Goal: Transaction & Acquisition: Purchase product/service

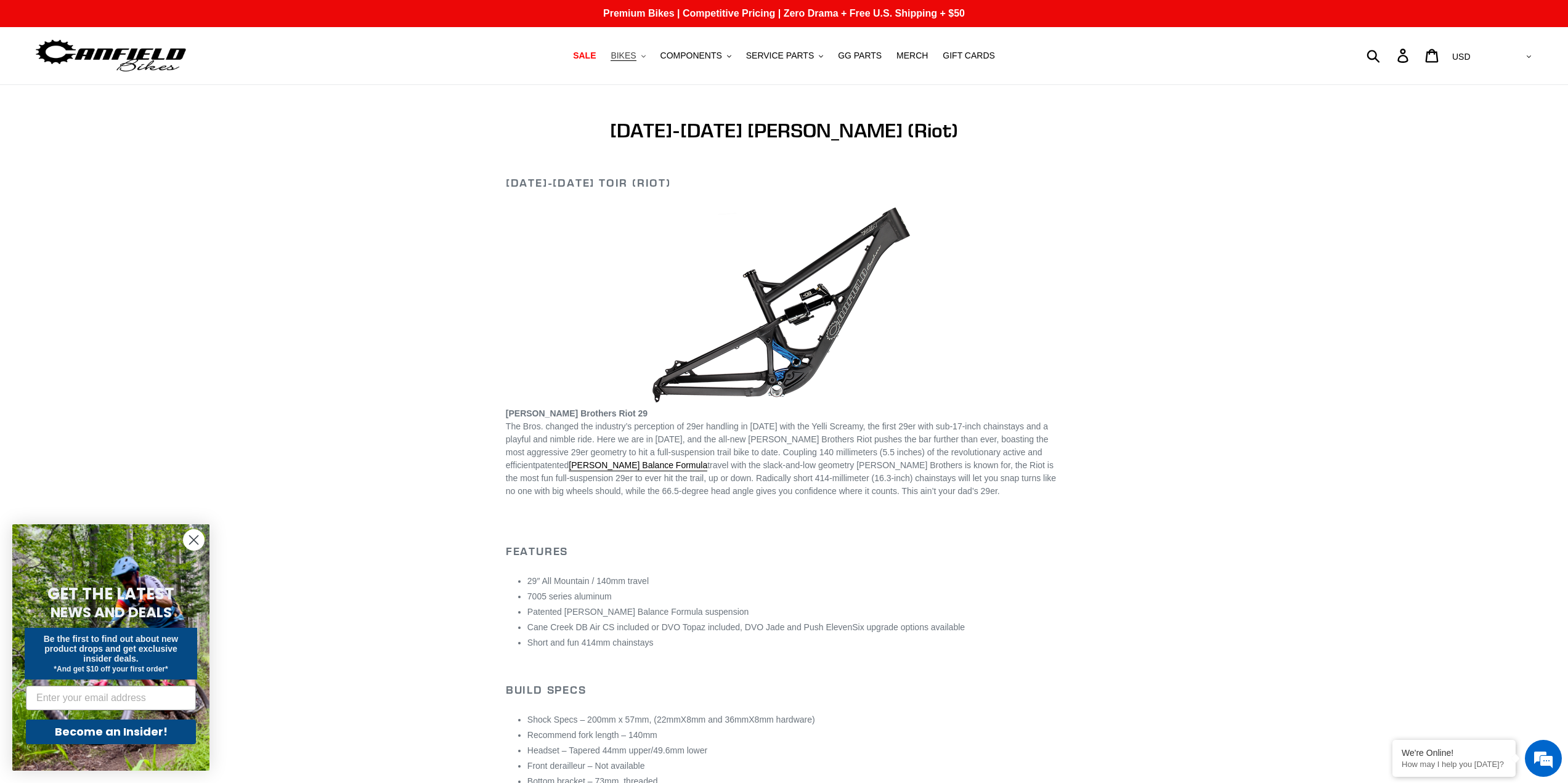
click at [650, 59] on button "BIKES .cls-1{fill:#231f20}" at bounding box center [628, 55] width 47 height 16
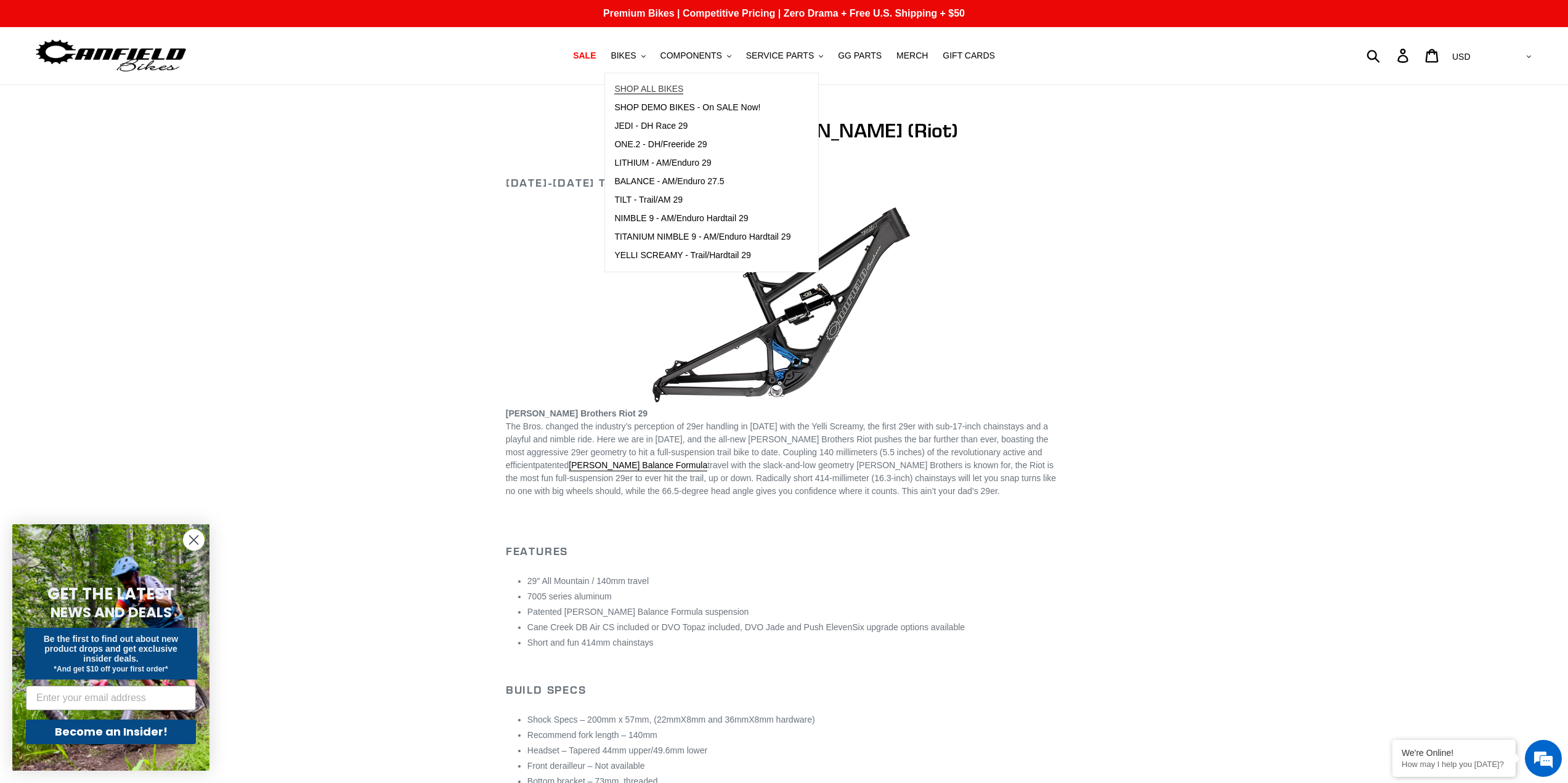
click at [666, 93] on span "SHOP ALL BIKES" at bounding box center [648, 89] width 69 height 11
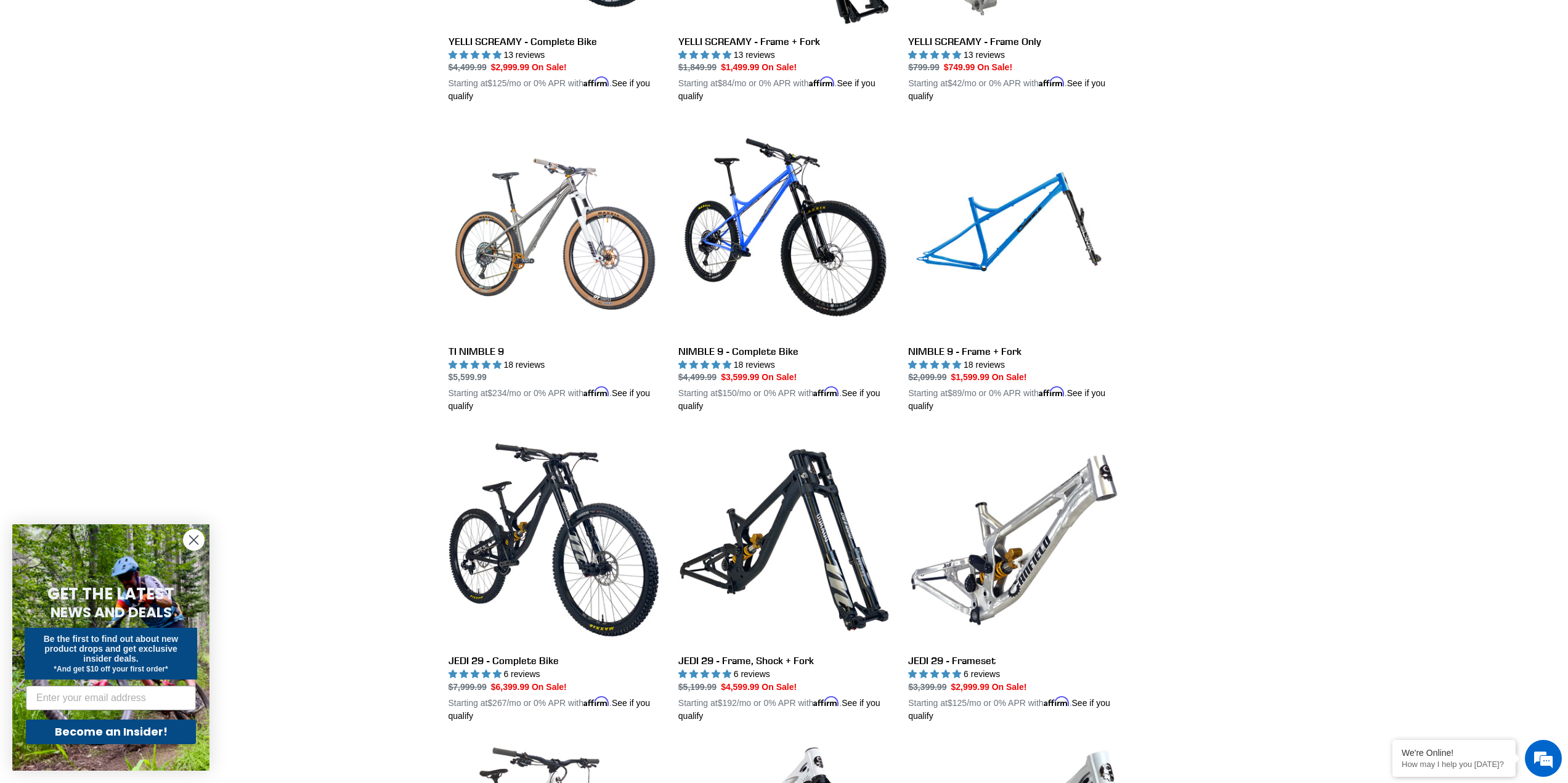
scroll to position [1541, 0]
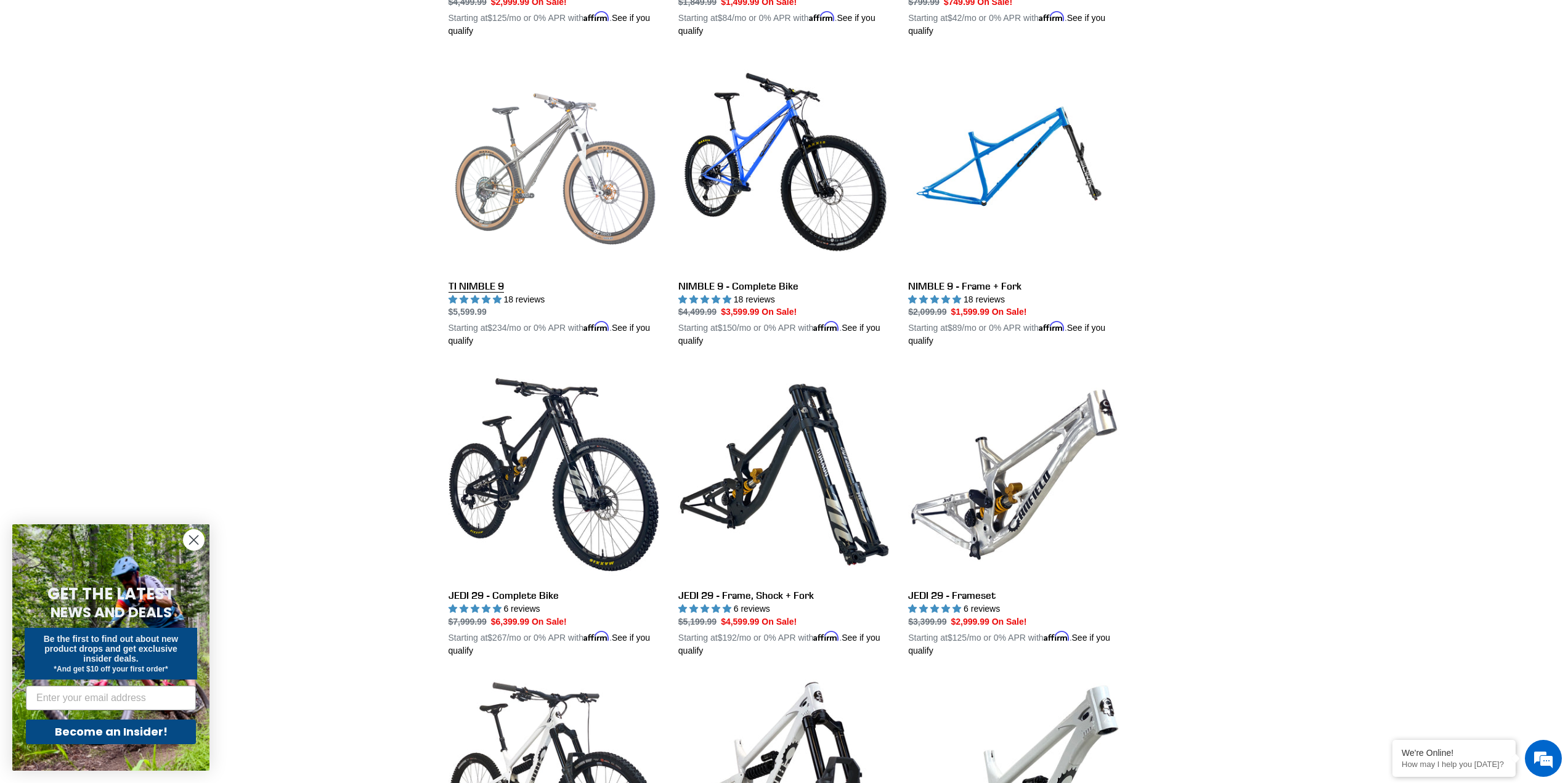
click at [556, 216] on link "TI NIMBLE 9" at bounding box center [554, 203] width 211 height 289
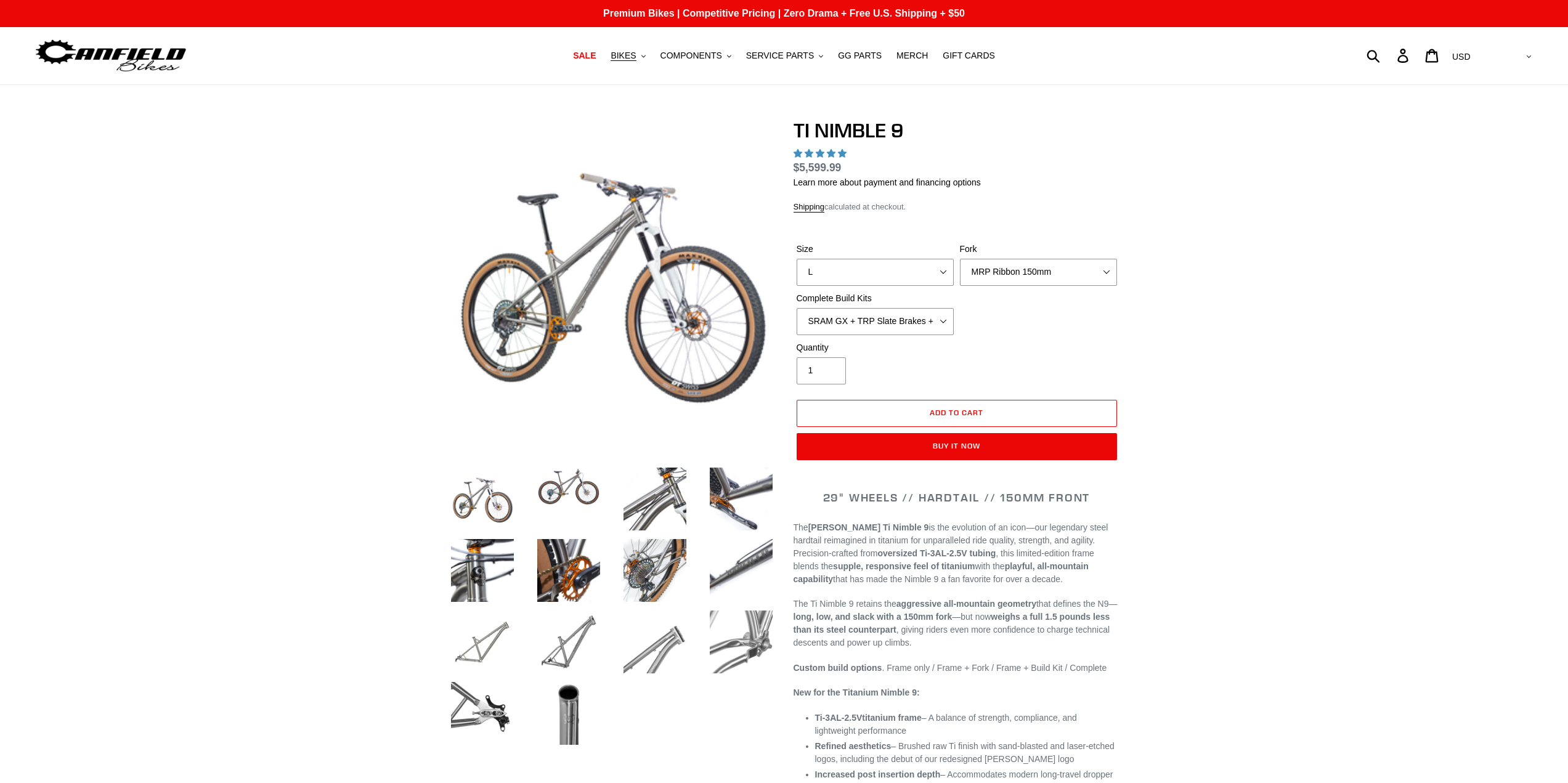
select select "highest-rating"
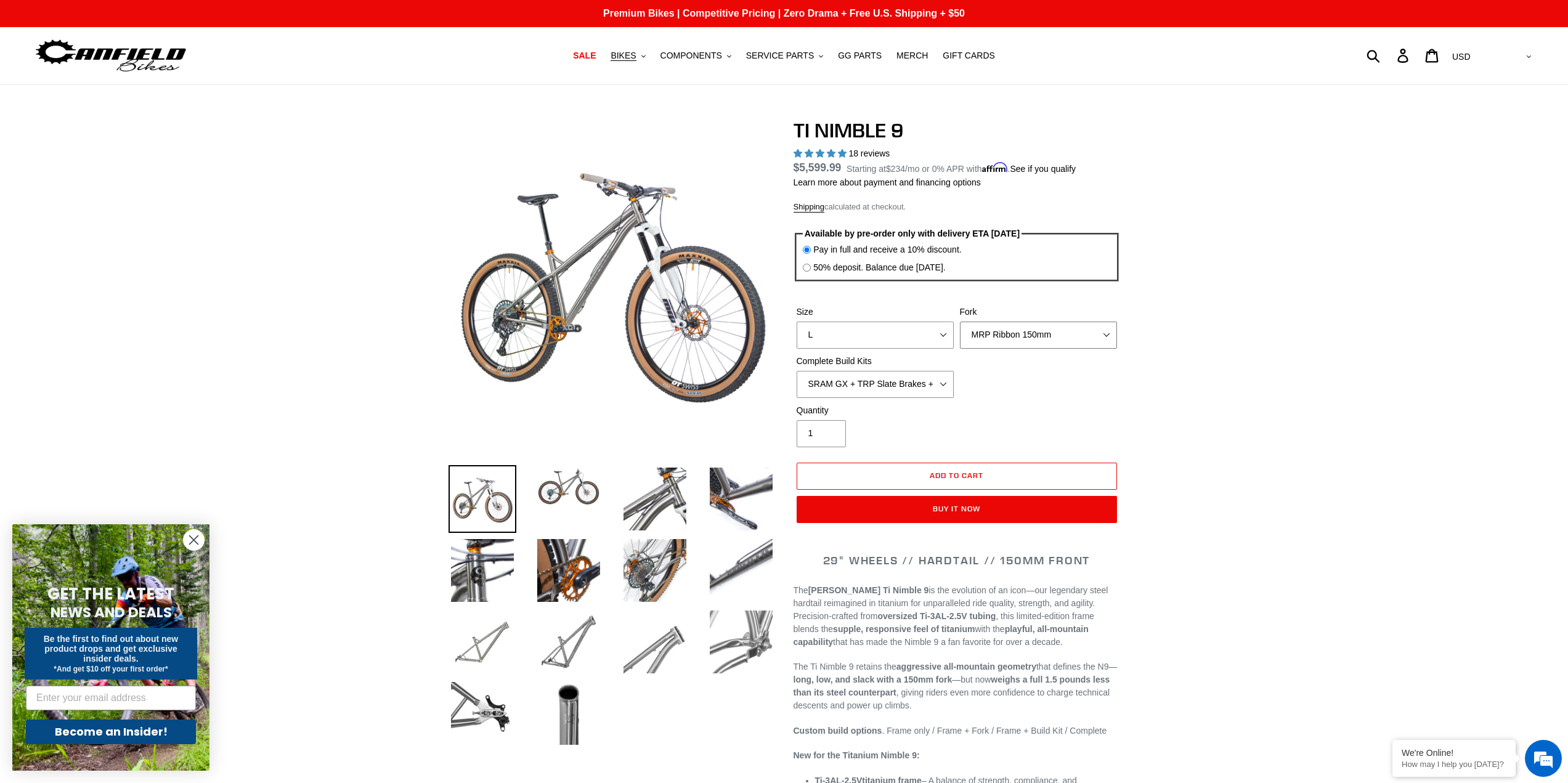
click at [1016, 338] on select "MRP Ribbon 150mm RockShox Lyrik 150mm Fox Factory 36 150mm Cane Creek Helm 150m…" at bounding box center [1037, 336] width 157 height 27
click at [1017, 337] on select "MRP Ribbon 150mm RockShox Lyrik 150mm Fox Factory 36 150mm Cane Creek Helm 150m…" at bounding box center [1037, 336] width 157 height 27
click at [571, 628] on img at bounding box center [569, 642] width 68 height 68
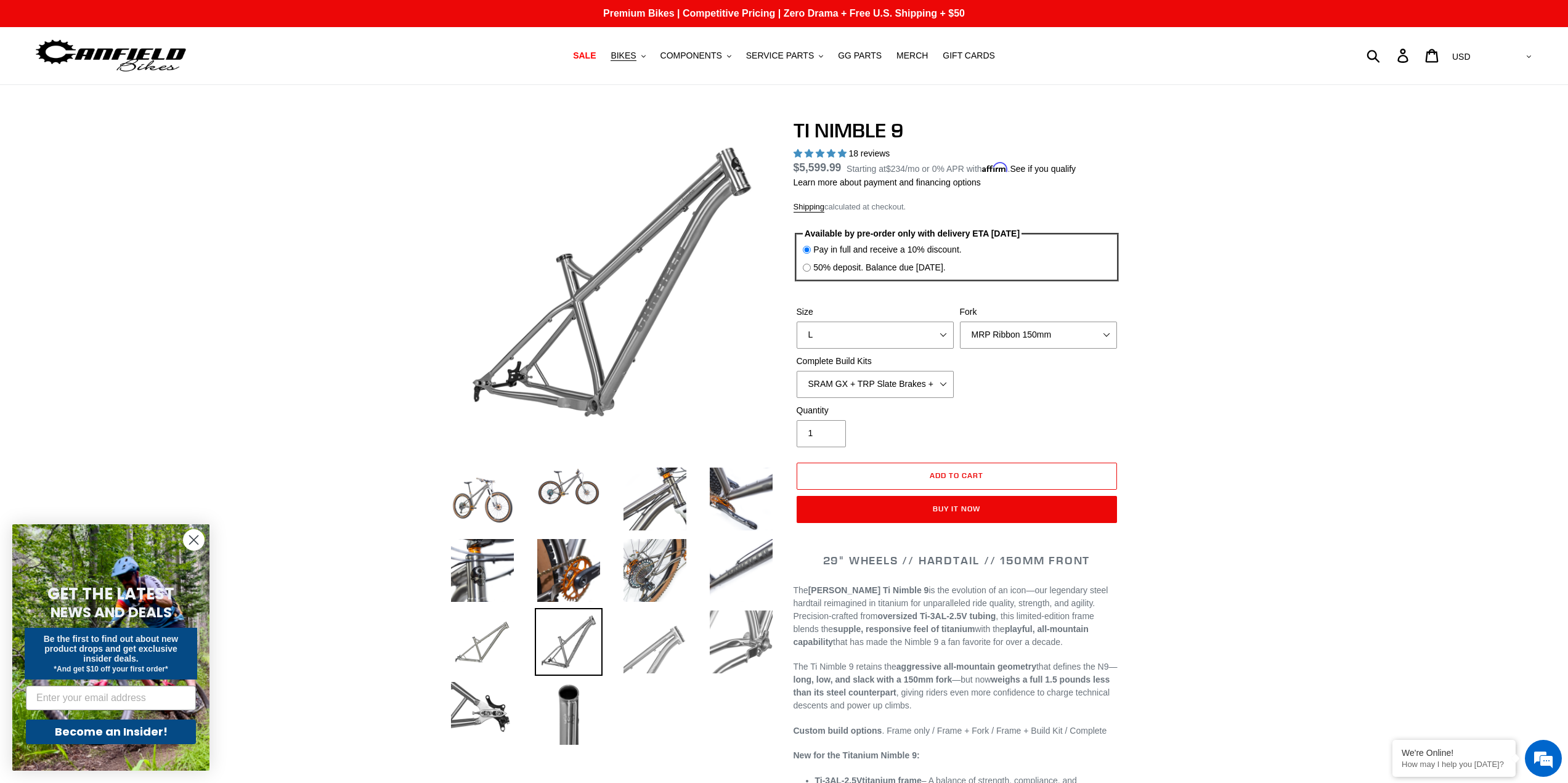
click at [677, 650] on img at bounding box center [655, 642] width 68 height 68
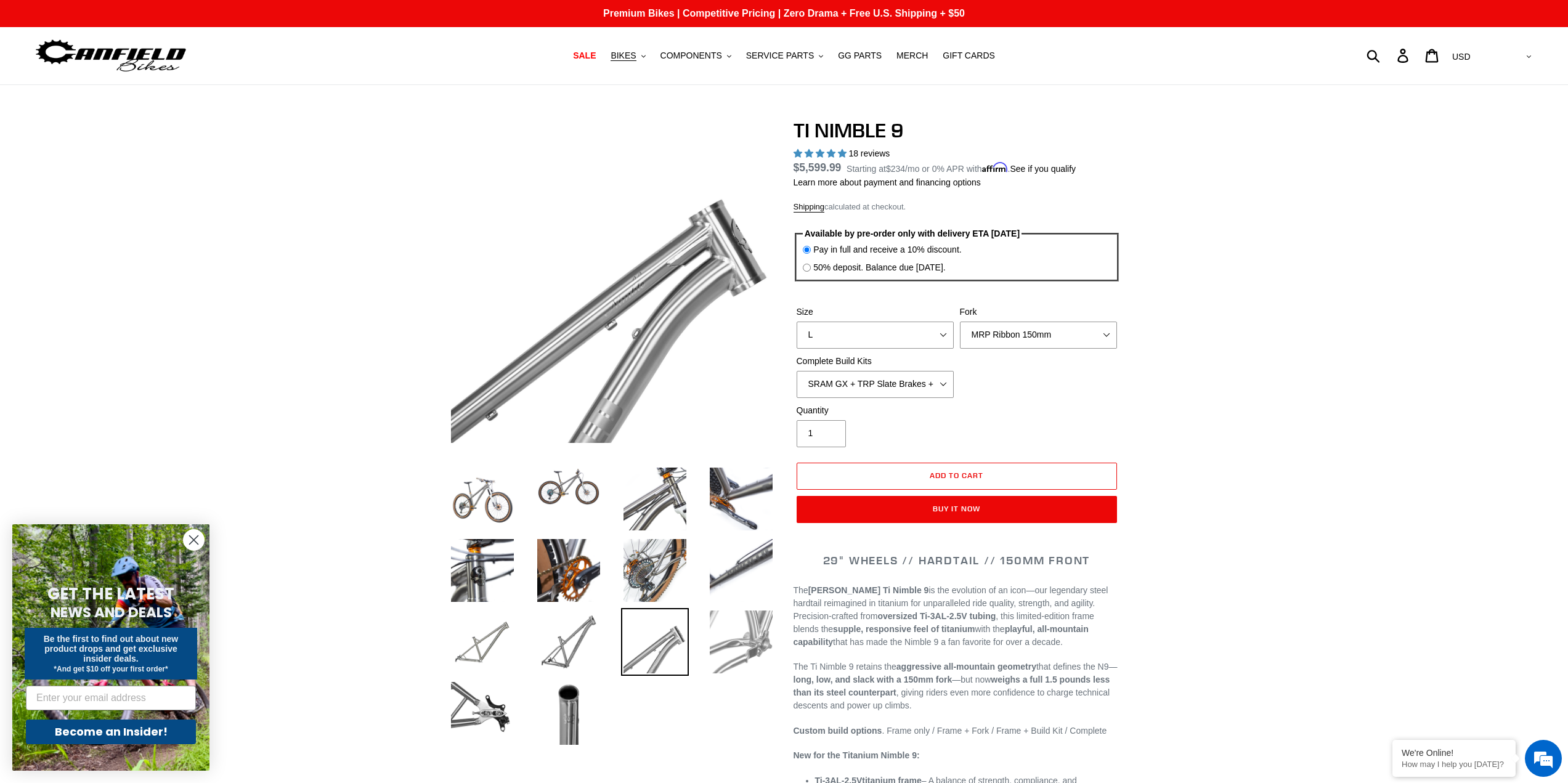
click at [722, 652] on img at bounding box center [741, 642] width 68 height 68
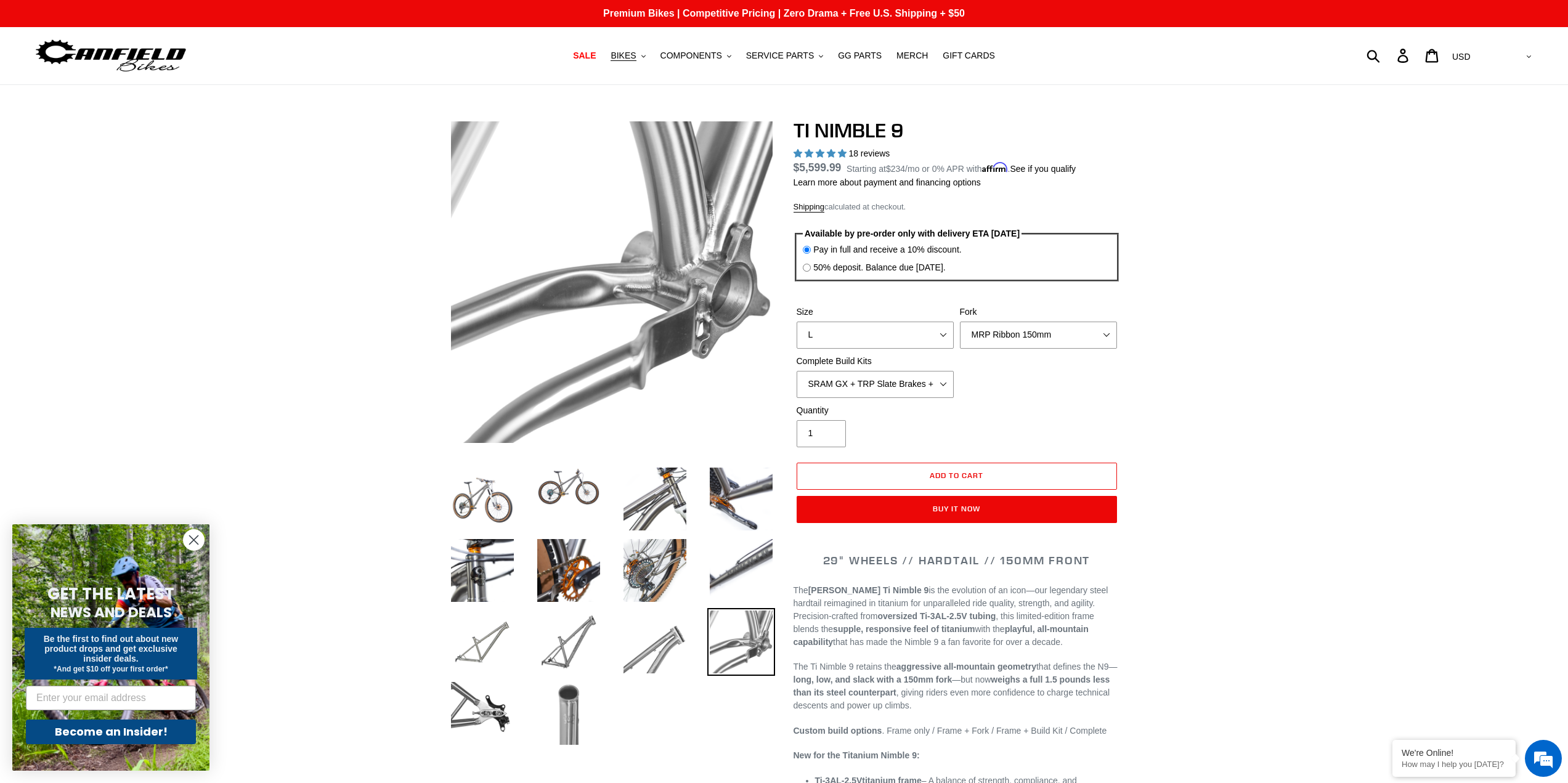
click at [582, 720] on img at bounding box center [569, 713] width 68 height 68
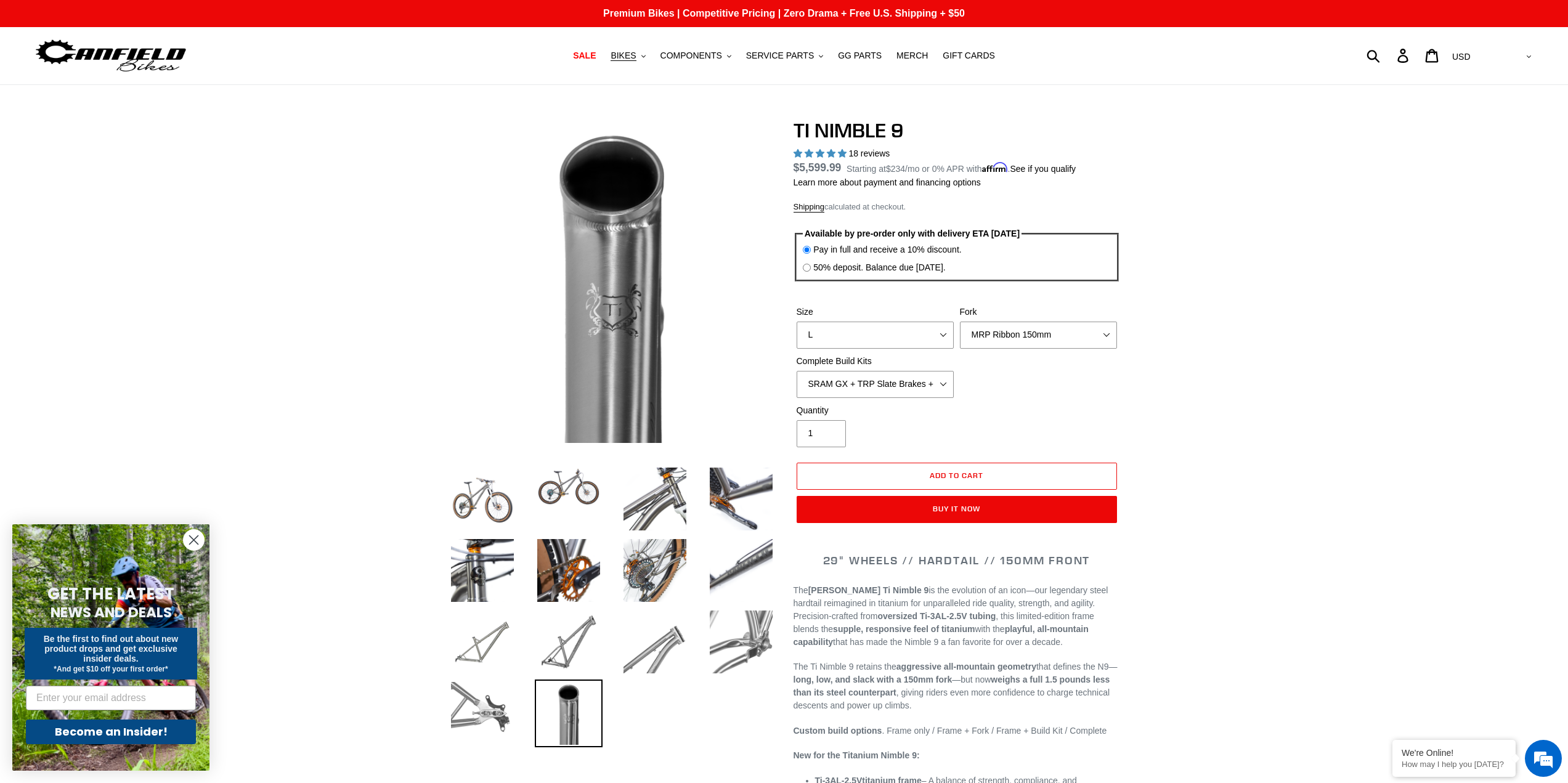
click at [482, 710] on img at bounding box center [482, 713] width 68 height 68
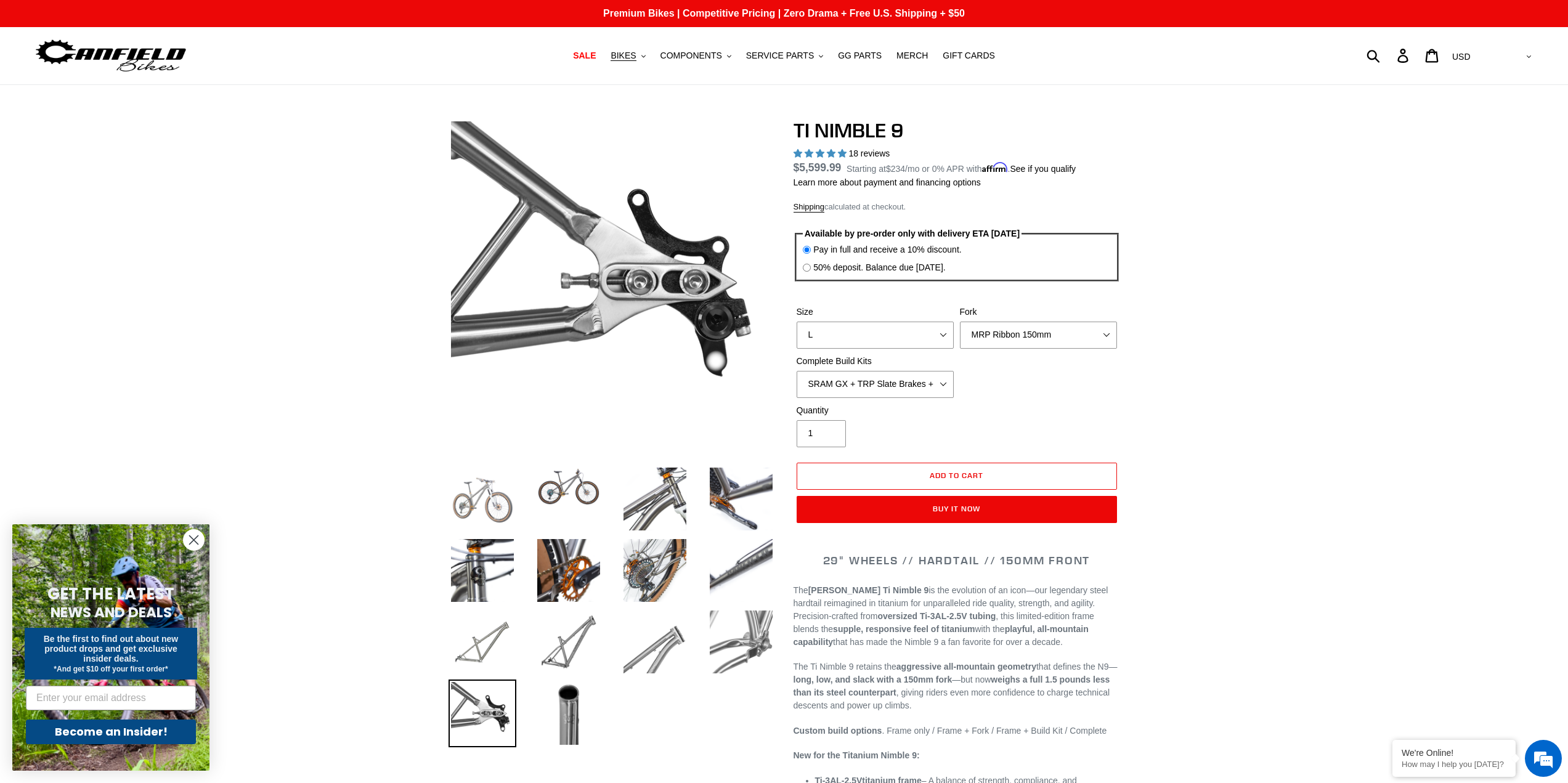
click at [487, 494] on img at bounding box center [482, 499] width 68 height 68
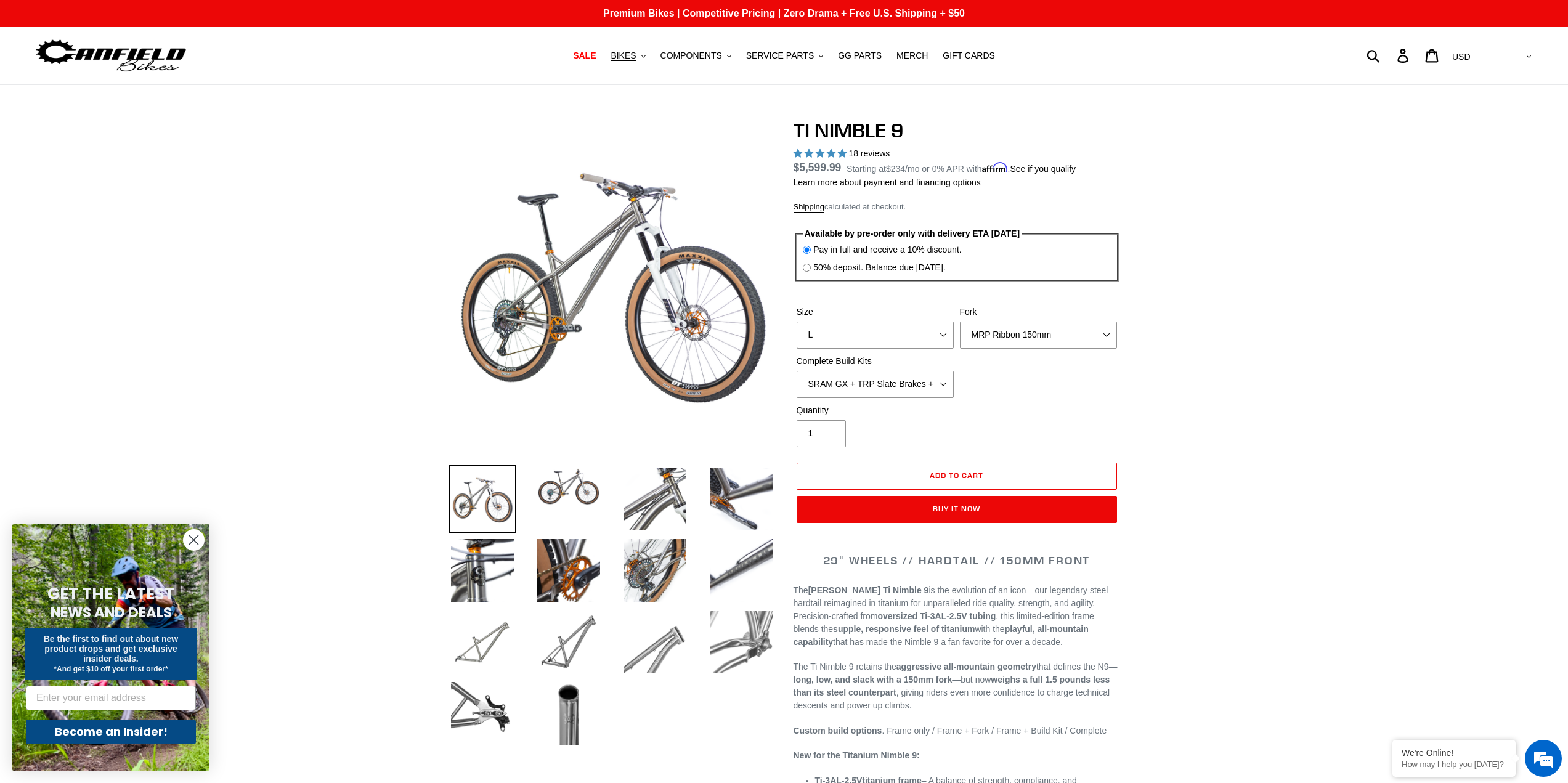
click at [684, 722] on ul at bounding box center [602, 609] width 345 height 286
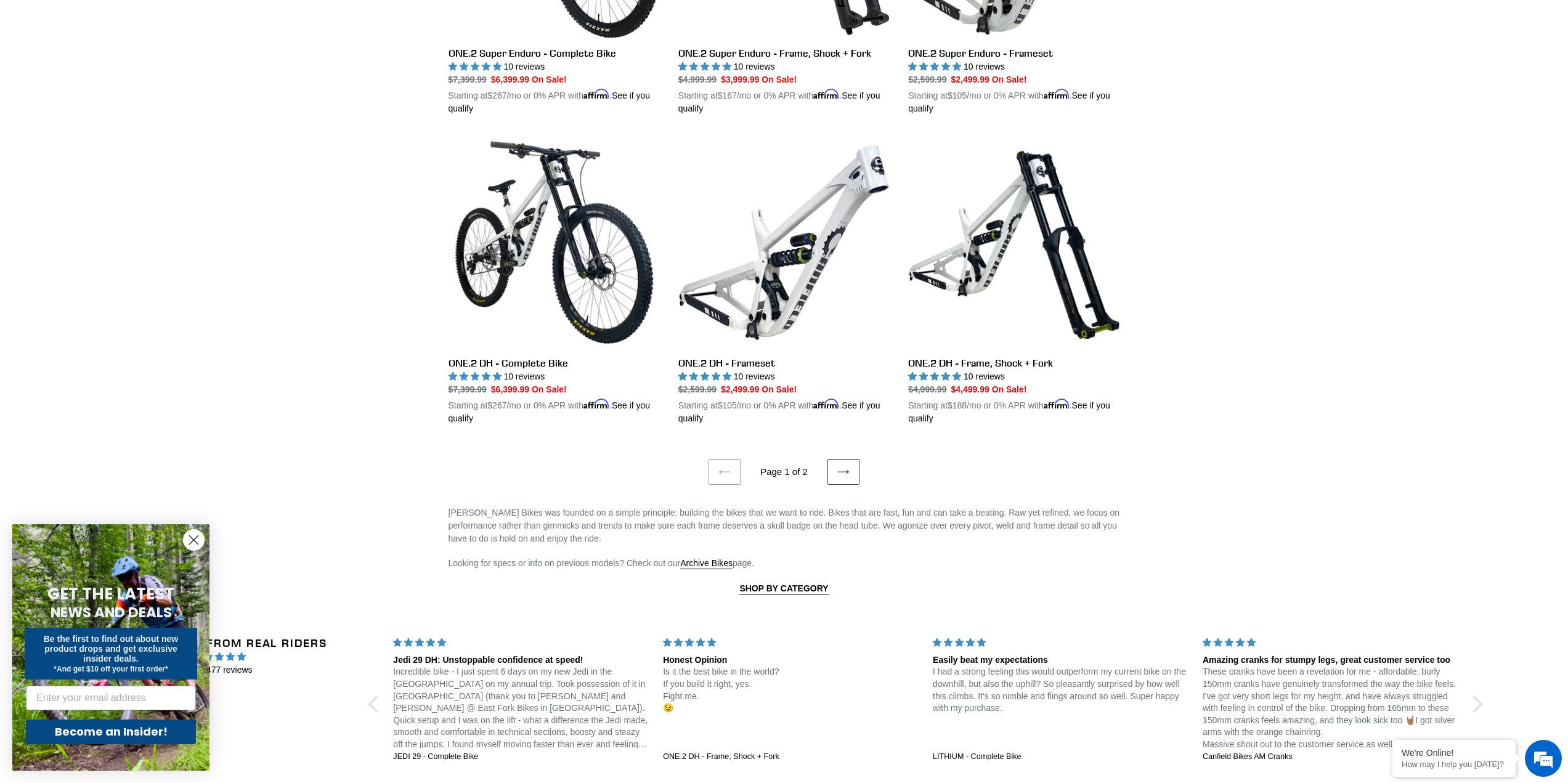
scroll to position [2394, 0]
click at [841, 470] on link "Next page" at bounding box center [842, 471] width 32 height 26
